Goal: Information Seeking & Learning: Learn about a topic

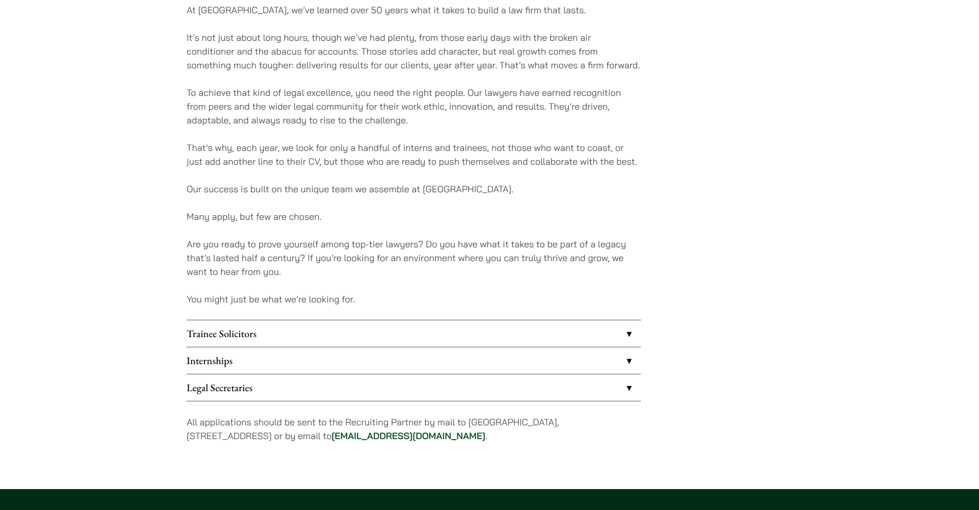
scroll to position [683, 0]
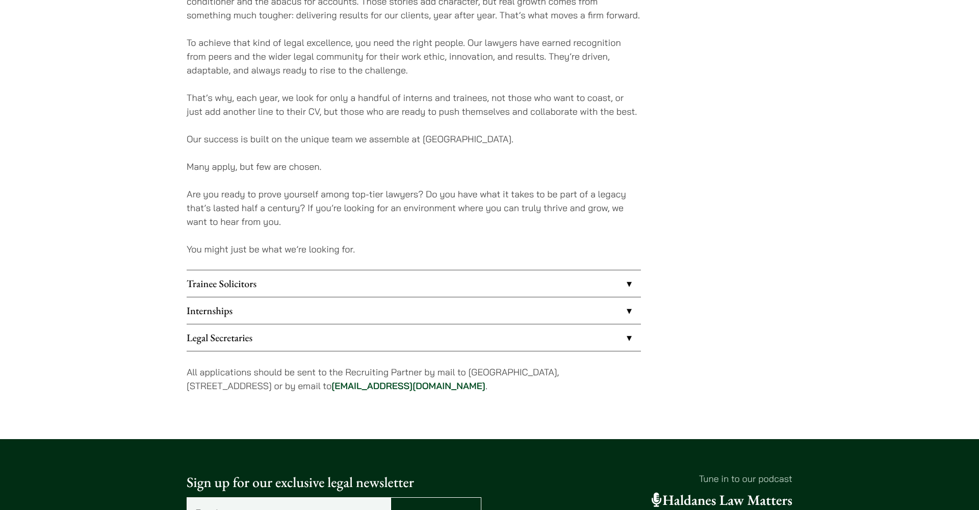
click at [488, 311] on link "Internships" at bounding box center [414, 310] width 454 height 27
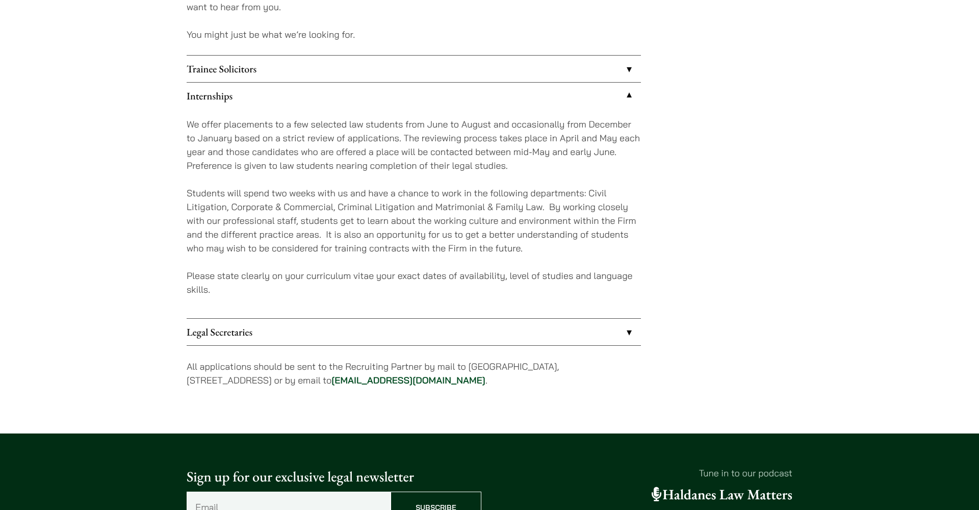
scroll to position [899, 0]
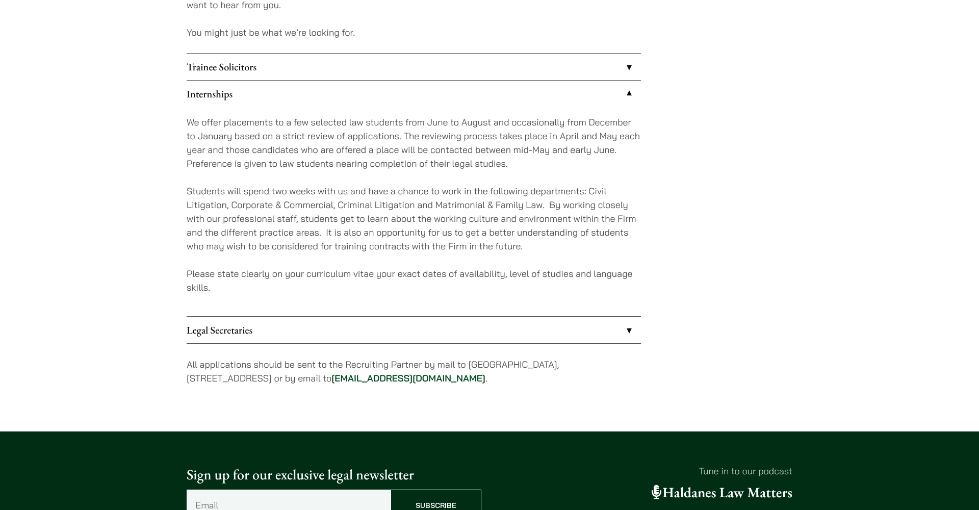
click at [344, 61] on link "Trainee Solicitors" at bounding box center [414, 67] width 454 height 27
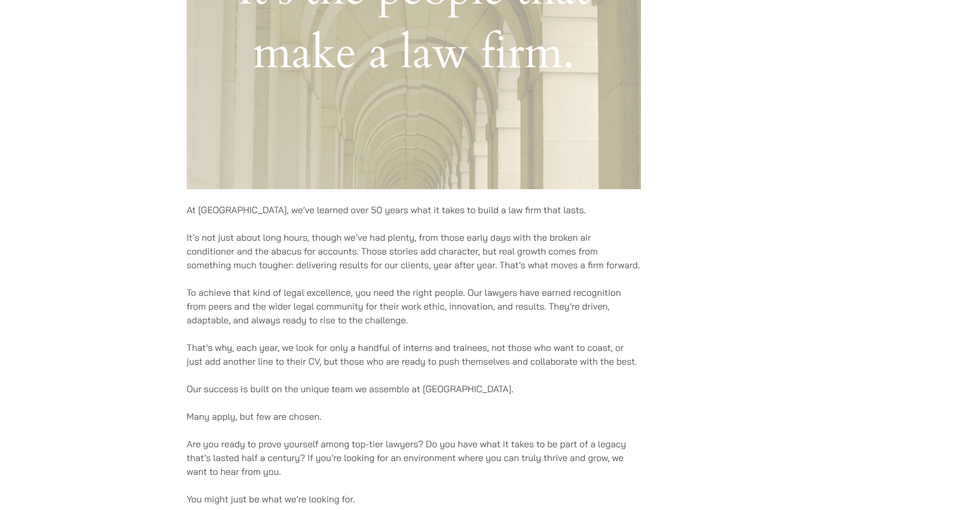
scroll to position [367, 0]
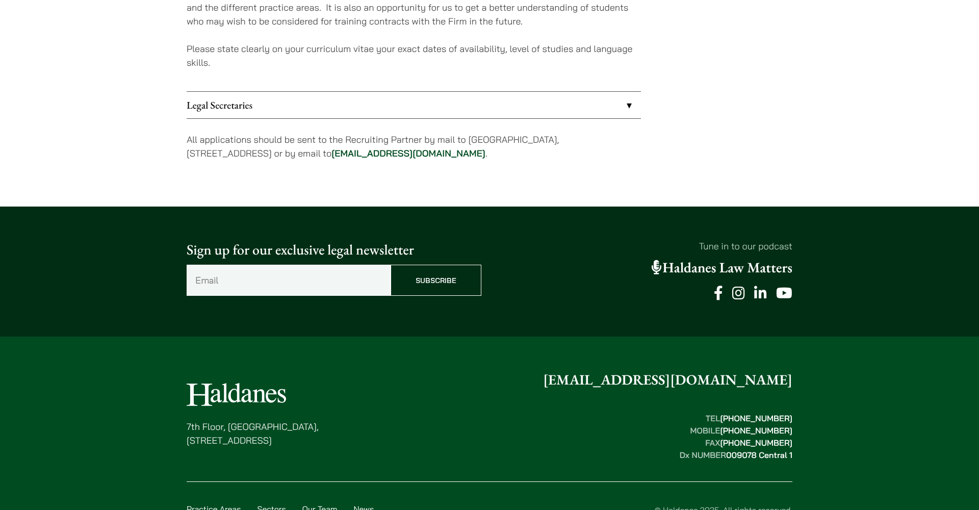
scroll to position [1176, 0]
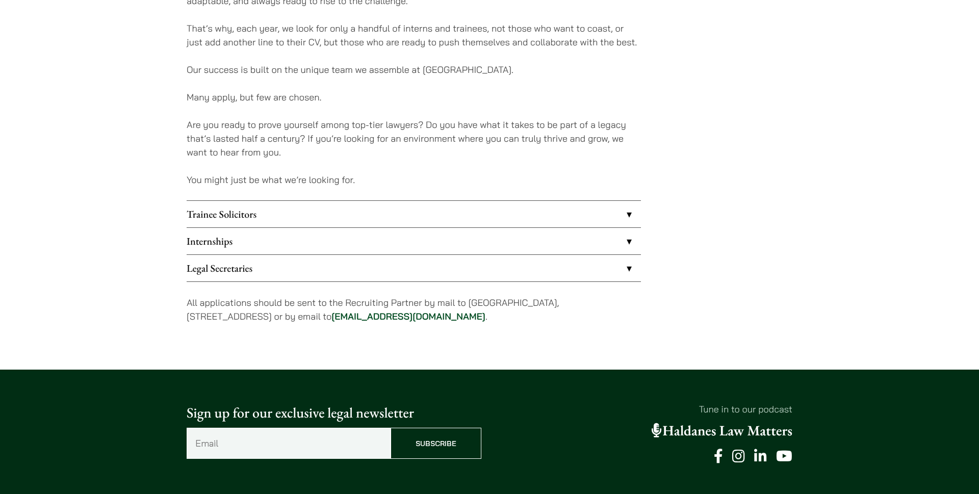
scroll to position [753, 0]
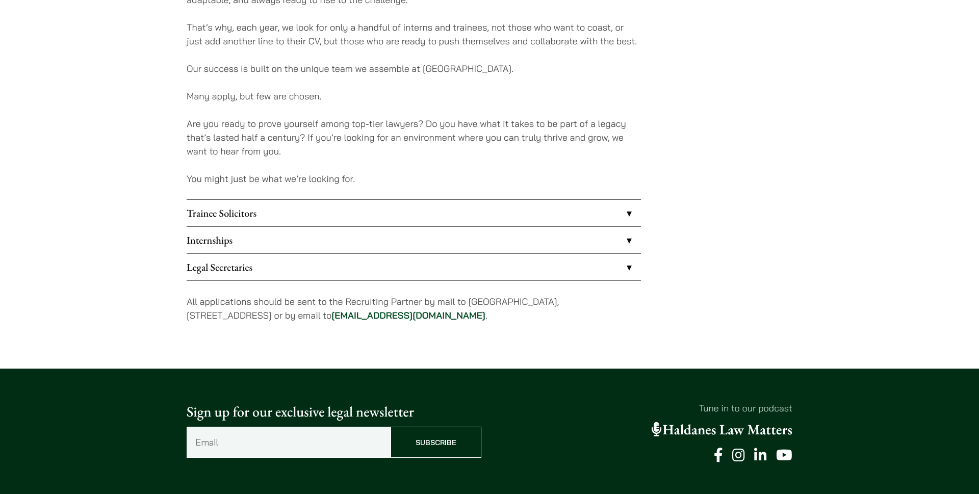
click at [354, 213] on link "Trainee Solicitors" at bounding box center [414, 213] width 454 height 27
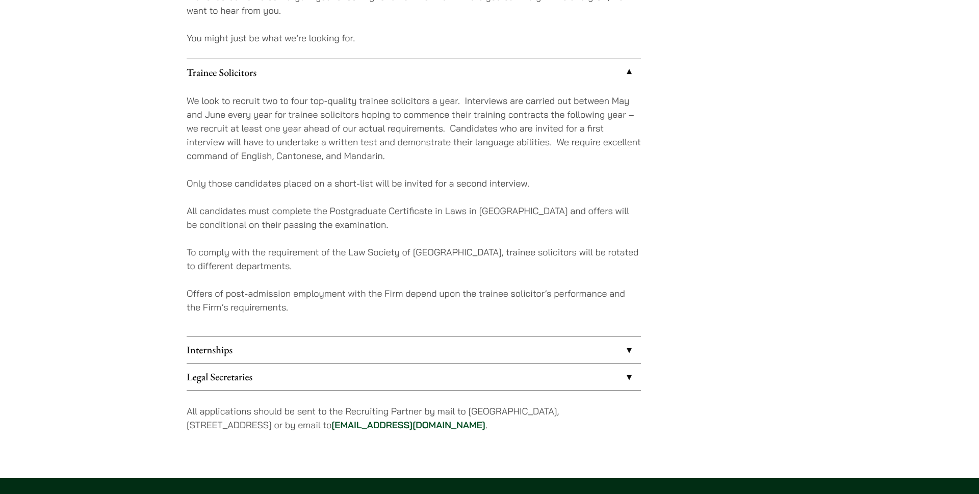
scroll to position [907, 0]
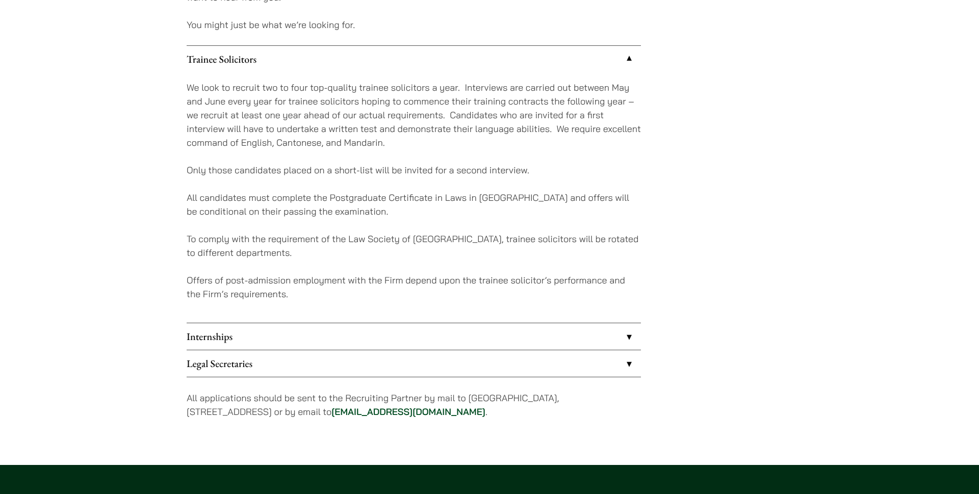
click at [359, 359] on link "Legal Secretaries" at bounding box center [414, 363] width 454 height 27
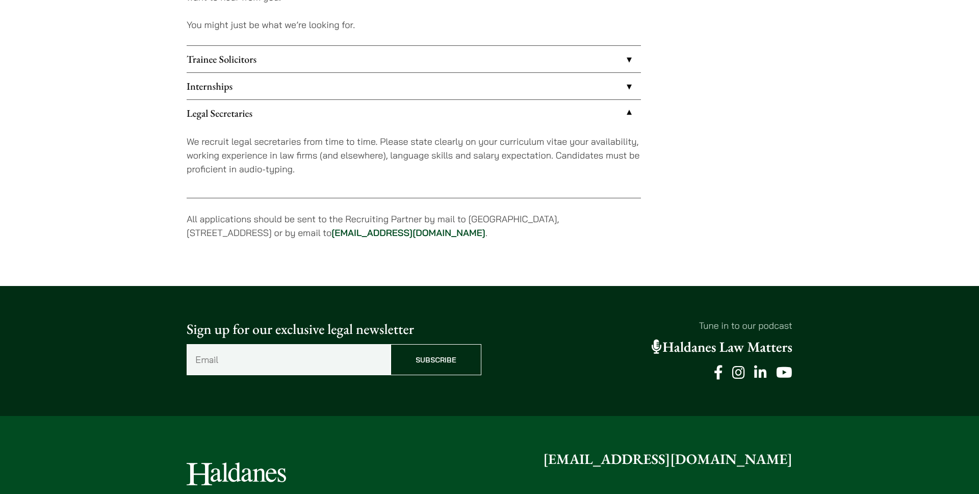
click at [289, 82] on link "Internships" at bounding box center [414, 86] width 454 height 27
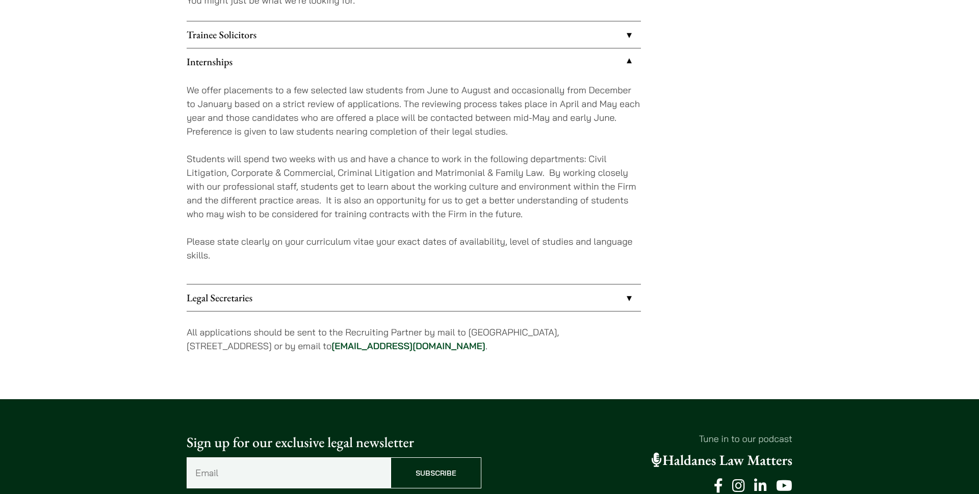
scroll to position [744, 0]
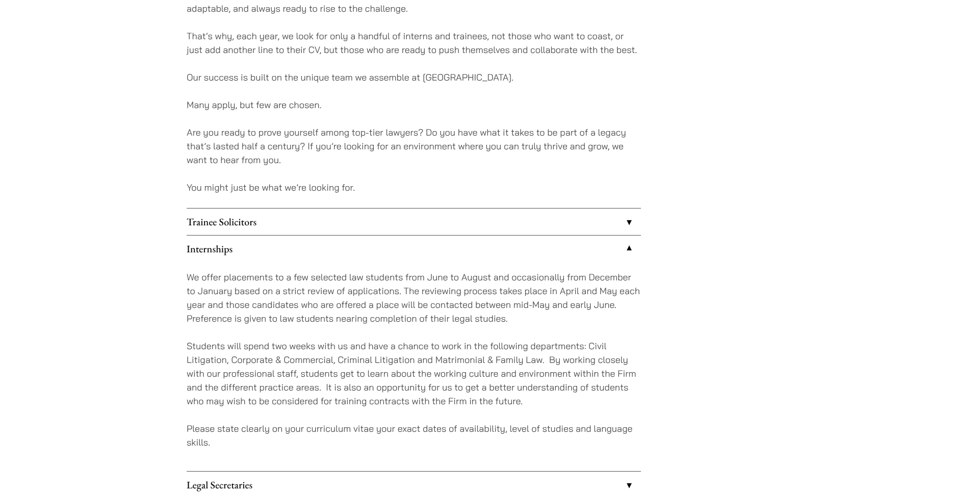
click at [503, 227] on link "Trainee Solicitors" at bounding box center [414, 222] width 454 height 27
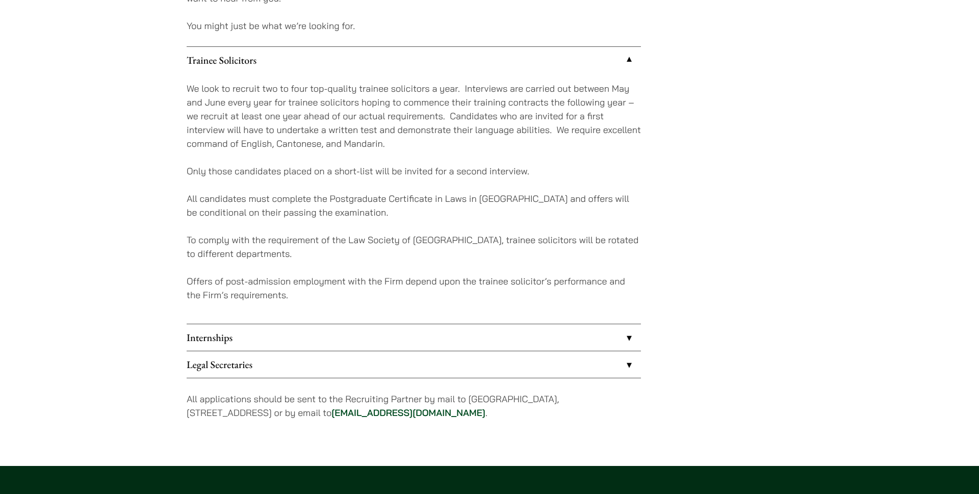
scroll to position [908, 0]
